Goal: Information Seeking & Learning: Learn about a topic

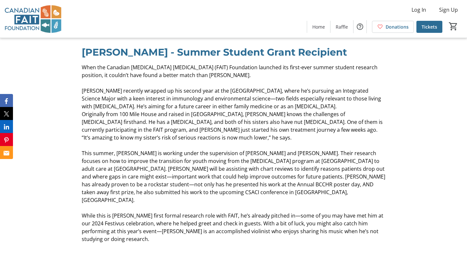
scroll to position [1802, 0]
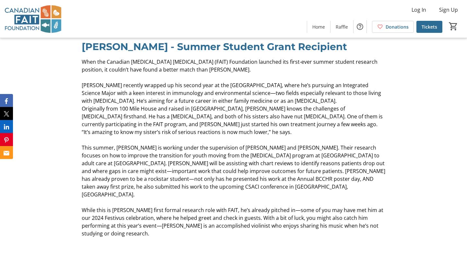
click at [258, 144] on span "This summer, [PERSON_NAME] is working under the supervision of [PERSON_NAME] an…" at bounding box center [234, 171] width 304 height 54
copy span "BCCHR"
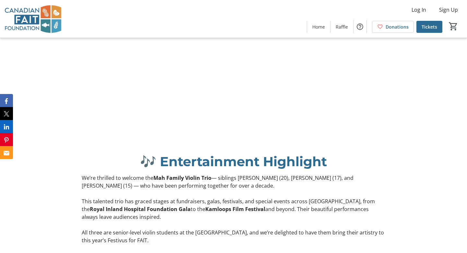
scroll to position [973, 0]
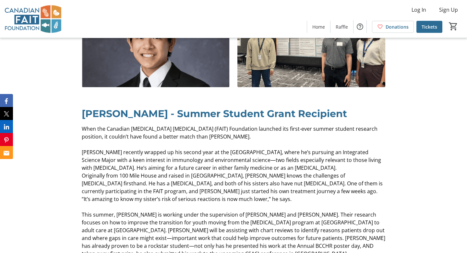
click at [257, 203] on p at bounding box center [234, 207] width 304 height 8
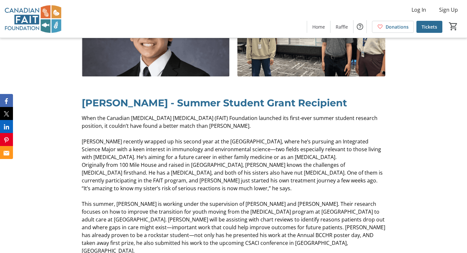
scroll to position [1740, 0]
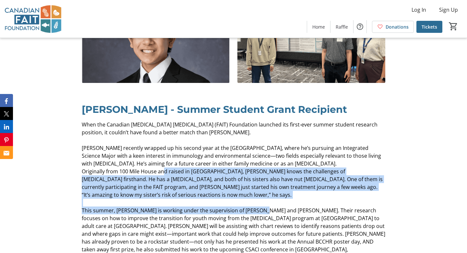
drag, startPoint x: 165, startPoint y: 115, endPoint x: 264, endPoint y: 155, distance: 106.0
click at [264, 155] on div "When the Canadian [MEDICAL_DATA] [MEDICAL_DATA] (FAIT) Foundation launched its …" at bounding box center [234, 209] width 304 height 179
click at [266, 167] on p "Originally from 100 Mile House and raised in [GEOGRAPHIC_DATA], [PERSON_NAME] k…" at bounding box center [234, 182] width 304 height 31
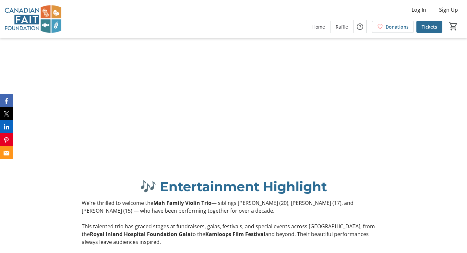
scroll to position [1057, 0]
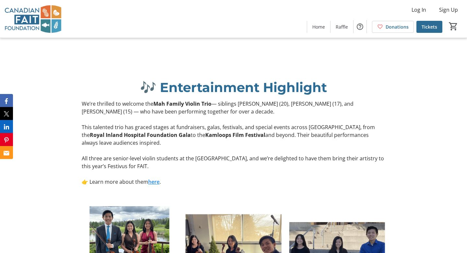
click at [152, 178] on link "here" at bounding box center [153, 181] width 11 height 7
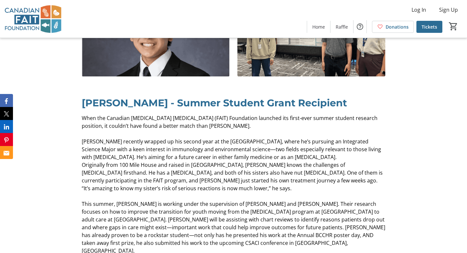
scroll to position [1746, 0]
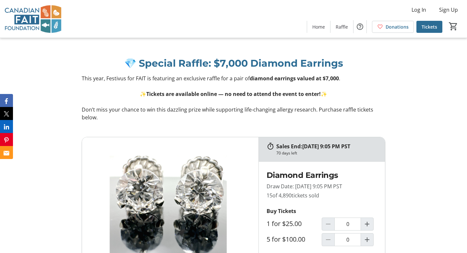
click at [18, 16] on img at bounding box center [33, 19] width 58 height 32
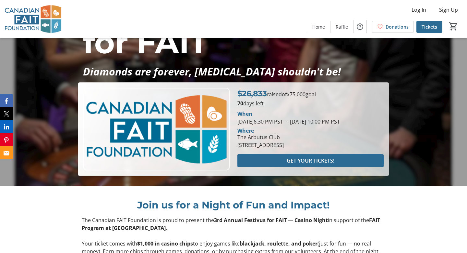
scroll to position [114, 0]
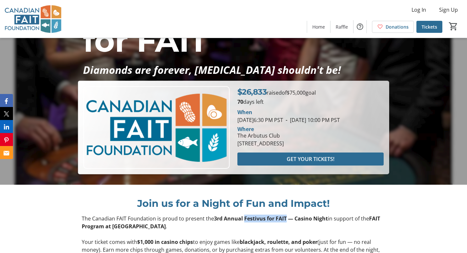
drag, startPoint x: 244, startPoint y: 176, endPoint x: 285, endPoint y: 173, distance: 40.3
click at [285, 215] on strong "3rd Annual Festivus for FAIT — Casino Night" at bounding box center [271, 218] width 114 height 7
copy strong "Festivus for FAIT"
